Goal: Task Accomplishment & Management: Manage account settings

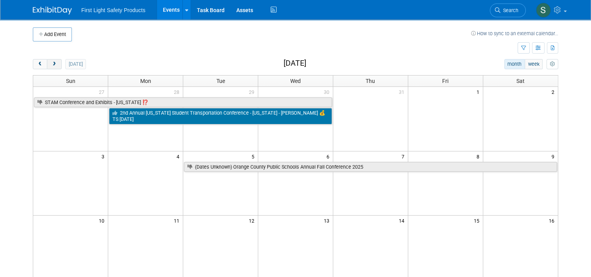
click at [49, 67] on button "next" at bounding box center [54, 64] width 14 height 10
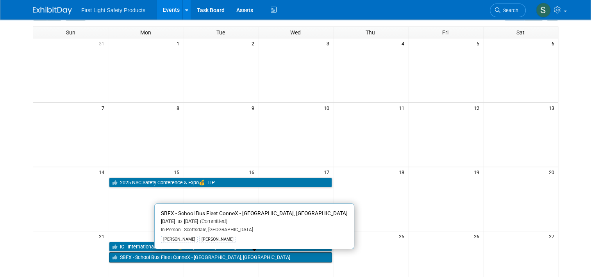
scroll to position [117, 0]
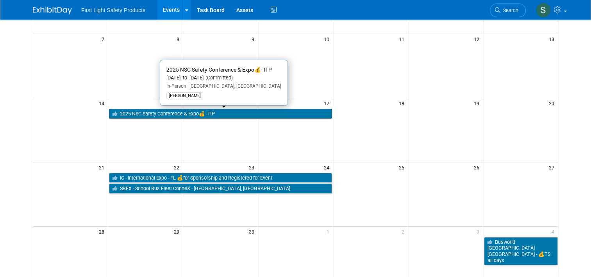
click at [138, 114] on link "2025 NSC Safety Conference & Expo💰- ITP" at bounding box center [220, 114] width 223 height 10
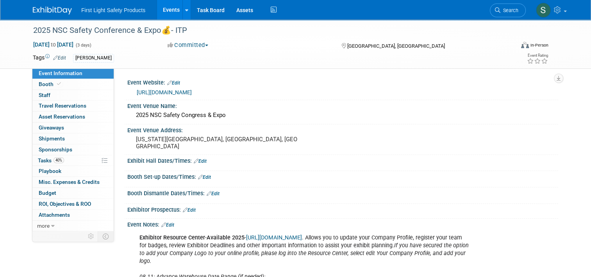
click at [54, 57] on link "Edit" at bounding box center [59, 57] width 13 height 5
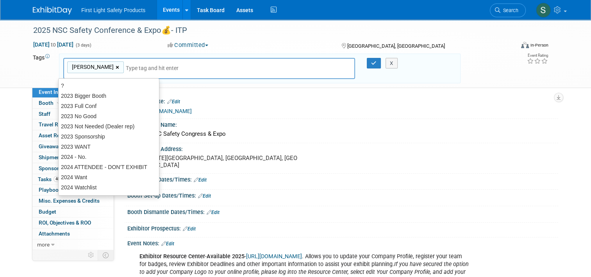
click at [116, 68] on link "×" at bounding box center [118, 67] width 5 height 9
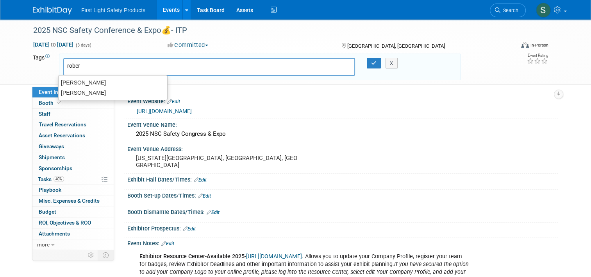
type input "robert"
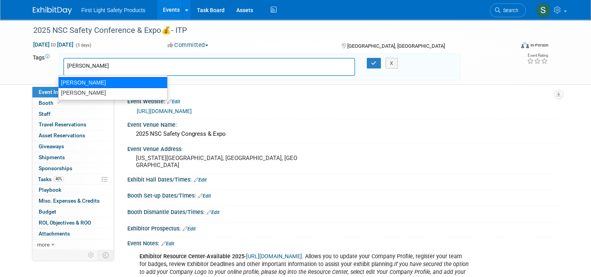
click at [79, 80] on div "[PERSON_NAME]" at bounding box center [112, 82] width 109 height 11
type input "[PERSON_NAME]"
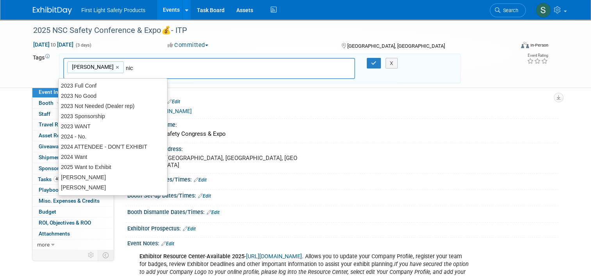
type input "nick"
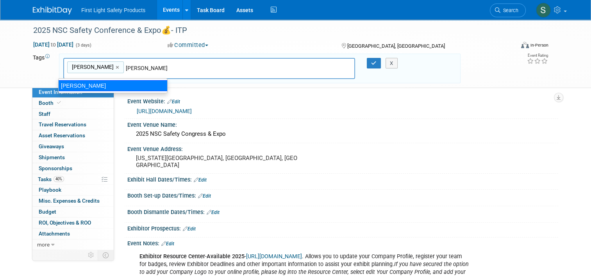
click at [100, 89] on div "[PERSON_NAME]" at bounding box center [112, 85] width 109 height 11
type input "Robert Dodd, Nick Chappell"
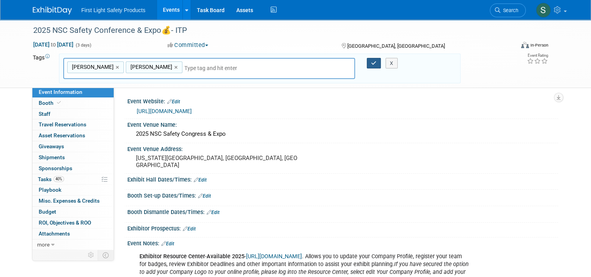
click at [369, 64] on button "button" at bounding box center [374, 63] width 14 height 11
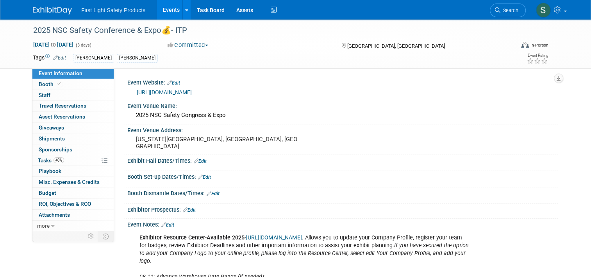
click at [167, 9] on link "Events" at bounding box center [171, 10] width 29 height 20
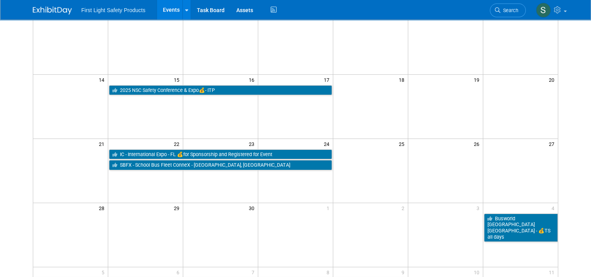
scroll to position [156, 0]
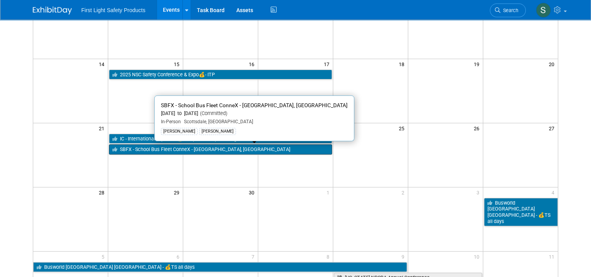
click at [161, 150] on link "SBFX - School Bus Fleet ConneX - [GEOGRAPHIC_DATA], [GEOGRAPHIC_DATA]" at bounding box center [220, 149] width 223 height 10
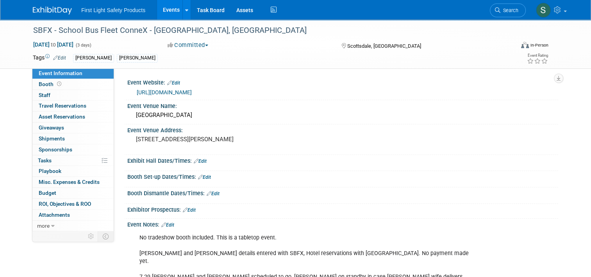
click at [167, 15] on link "Events" at bounding box center [171, 10] width 29 height 20
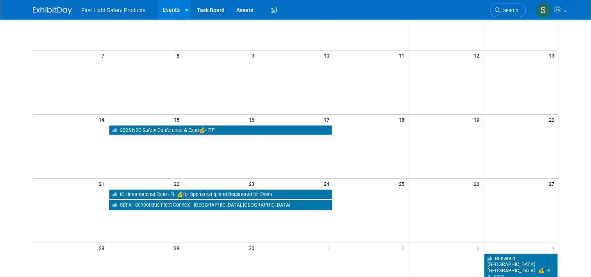
scroll to position [117, 0]
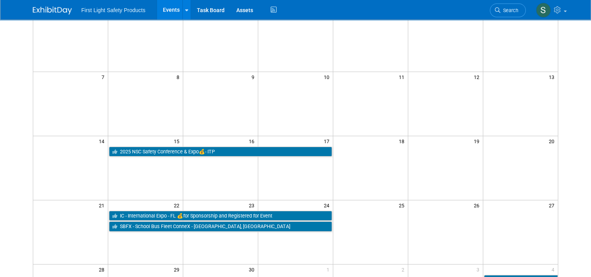
scroll to position [117, 0]
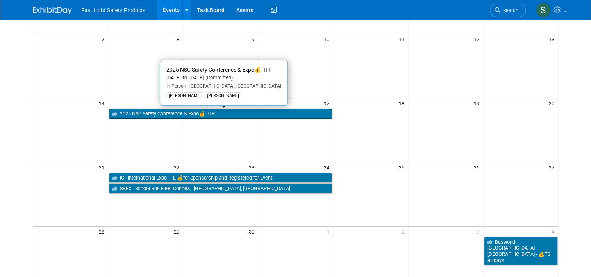
click at [167, 113] on link "2025 NSC Safety Conference & Expo💰- ITP" at bounding box center [220, 114] width 223 height 10
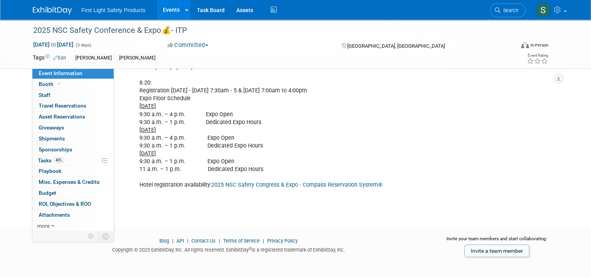
scroll to position [219, 0]
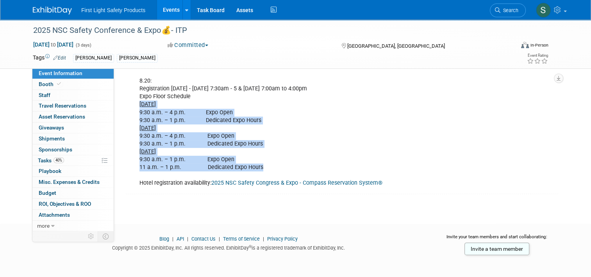
drag, startPoint x: 136, startPoint y: 104, endPoint x: 263, endPoint y: 167, distance: 142.1
click at [263, 167] on div "Exhibitor Resource Center - Available 2025 - https://nsc2024.smallworldlabs.com…" at bounding box center [304, 101] width 341 height 181
copy div "Monday, Sept. 15 9:30 a.m. – 4 p.m. Expo Open 9:30 a.m. – 1 p.m. Dedicated Expo…"
click at [171, 6] on link "Events" at bounding box center [171, 10] width 29 height 20
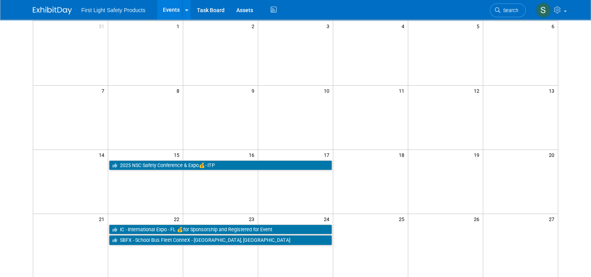
scroll to position [156, 0]
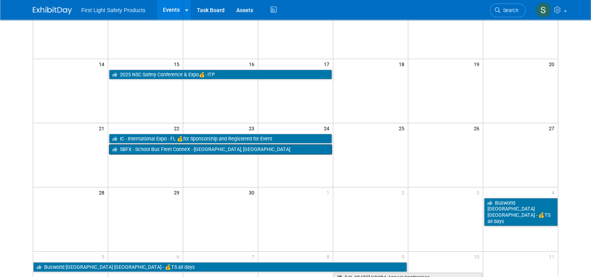
click at [159, 147] on link "SBFX - School Bus Fleet ConneX - [GEOGRAPHIC_DATA], [GEOGRAPHIC_DATA]" at bounding box center [220, 149] width 223 height 10
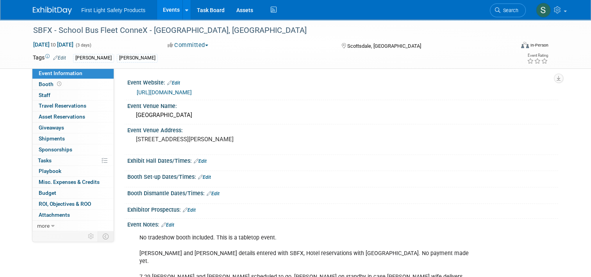
click at [166, 13] on link "Events" at bounding box center [171, 10] width 29 height 20
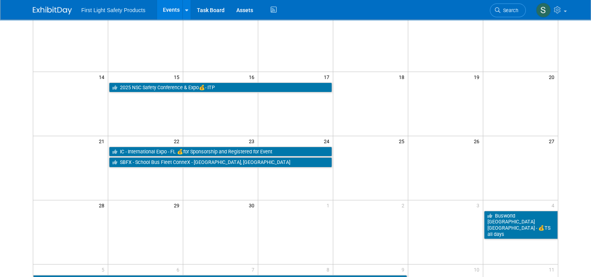
scroll to position [156, 0]
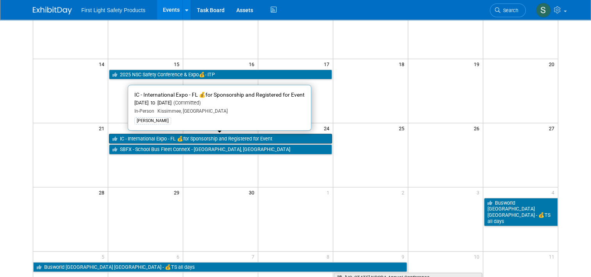
click at [140, 138] on link "IC - International Expo - FL 💰for Sponsorship and Registered for Event" at bounding box center [220, 139] width 223 height 10
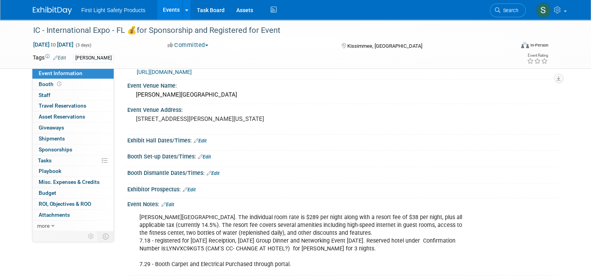
scroll to position [39, 0]
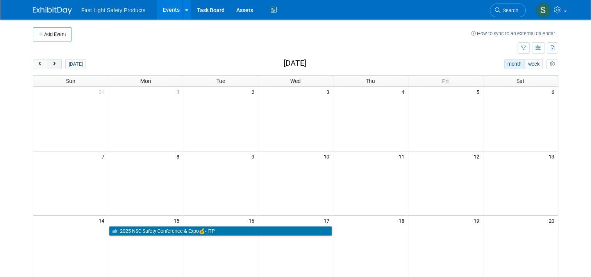
click at [54, 66] on button "next" at bounding box center [54, 64] width 14 height 10
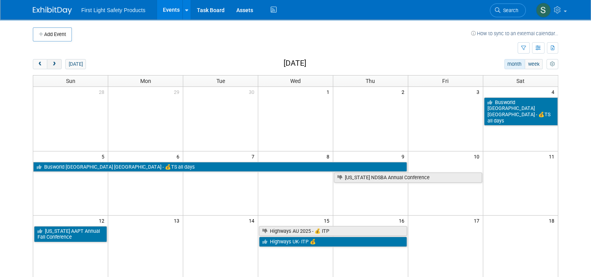
click at [54, 66] on button "next" at bounding box center [54, 64] width 14 height 10
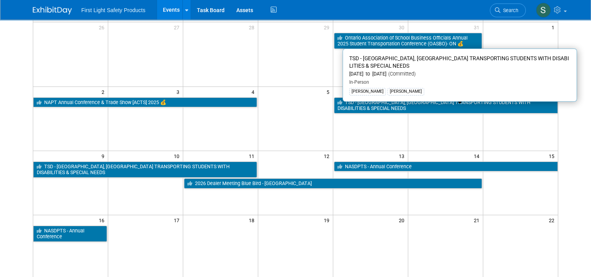
scroll to position [78, 0]
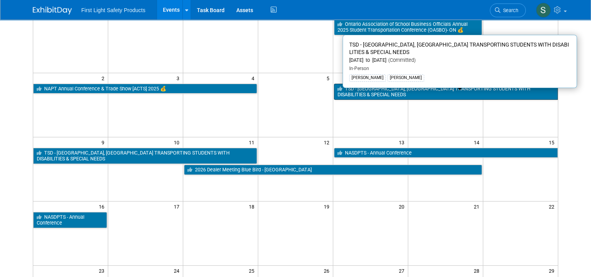
click at [353, 86] on link "TSD - [GEOGRAPHIC_DATA], [GEOGRAPHIC_DATA] TRANSPORTING STUDENTS WITH DISABILIT…" at bounding box center [446, 92] width 224 height 16
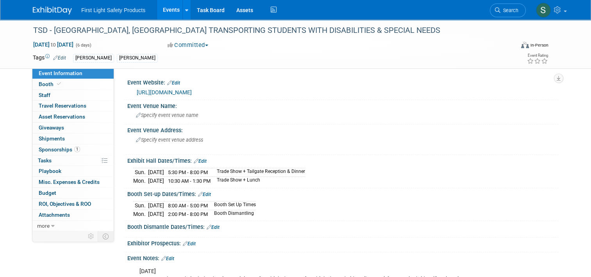
drag, startPoint x: 161, startPoint y: 4, endPoint x: 159, endPoint y: 9, distance: 6.1
click at [161, 4] on link "Events" at bounding box center [171, 10] width 29 height 20
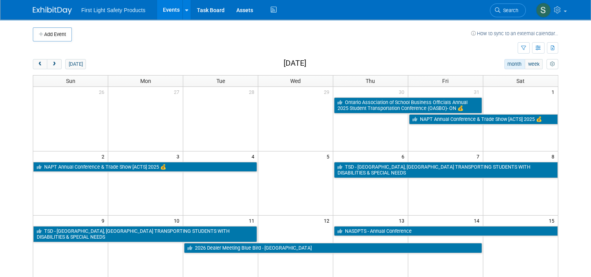
click at [33, 58] on div "Add Event How to sync to an external calendar... New Event Duplicate Event Warn…" at bounding box center [295, 254] width 537 height 468
click at [37, 62] on span "prev" at bounding box center [40, 64] width 6 height 5
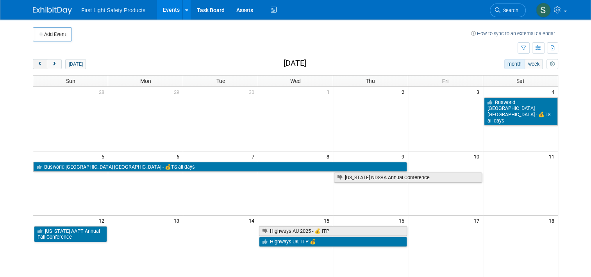
click at [37, 62] on span "prev" at bounding box center [40, 64] width 6 height 5
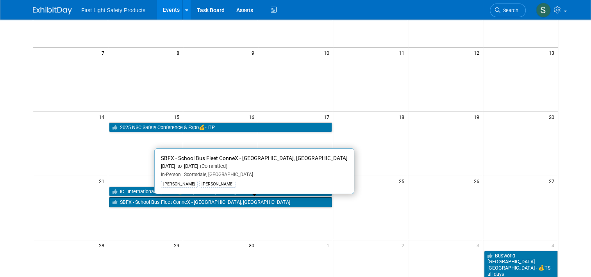
scroll to position [117, 0]
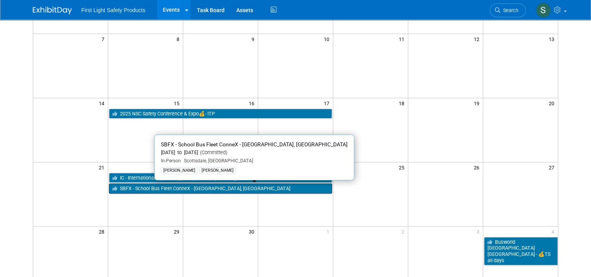
click at [138, 189] on link "SBFX - School Bus Fleet ConneX - Scottsdale, AZ" at bounding box center [220, 188] width 223 height 10
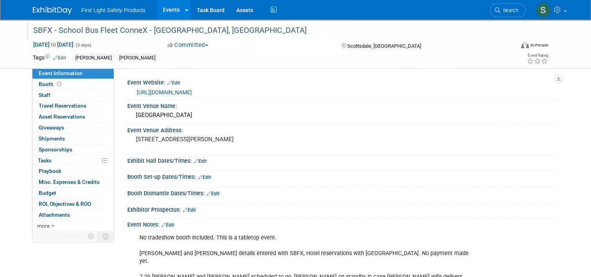
click at [209, 31] on div "SBFX - School Bus Fleet ConneX - Scottsdale, AZ" at bounding box center [267, 30] width 474 height 14
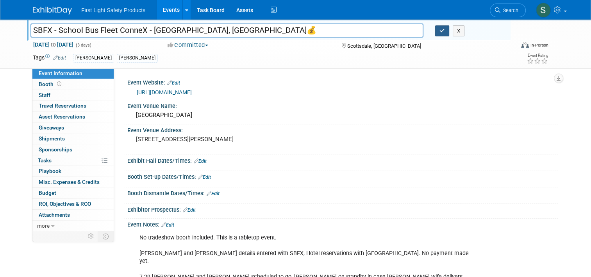
type input "SBFX - School Bus Fleet ConneX - [GEOGRAPHIC_DATA], [GEOGRAPHIC_DATA]💰"
click at [445, 29] on icon "button" at bounding box center [442, 30] width 5 height 5
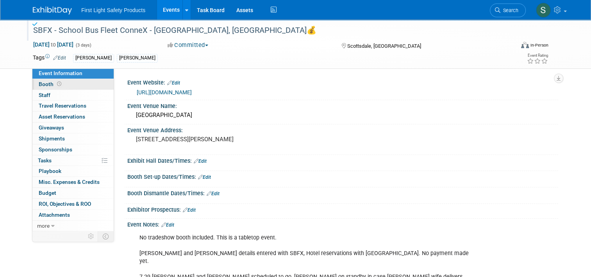
click at [39, 83] on span "Booth" at bounding box center [51, 84] width 24 height 6
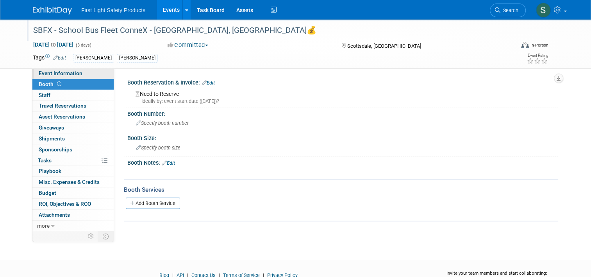
click at [73, 72] on span "Event Information" at bounding box center [61, 73] width 44 height 6
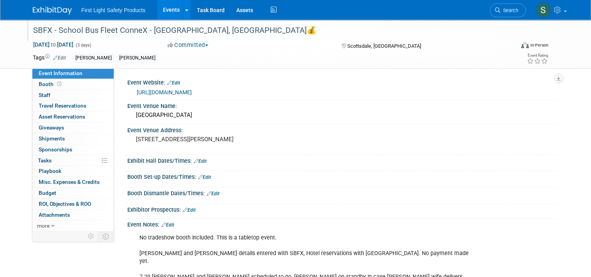
click at [163, 13] on link "Events" at bounding box center [171, 10] width 29 height 20
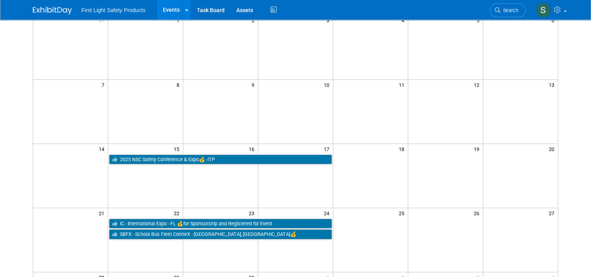
scroll to position [78, 0]
